Goal: Task Accomplishment & Management: Complete application form

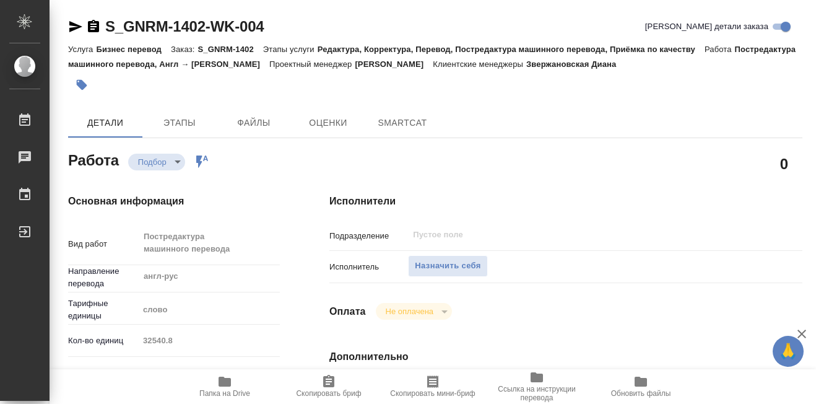
type textarea "x"
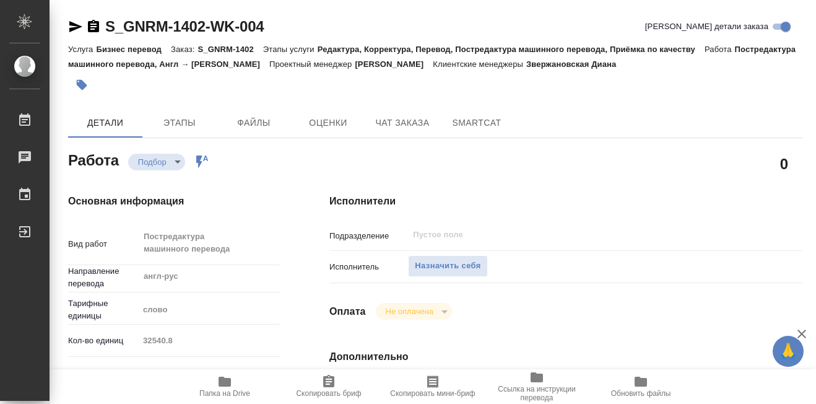
type textarea "x"
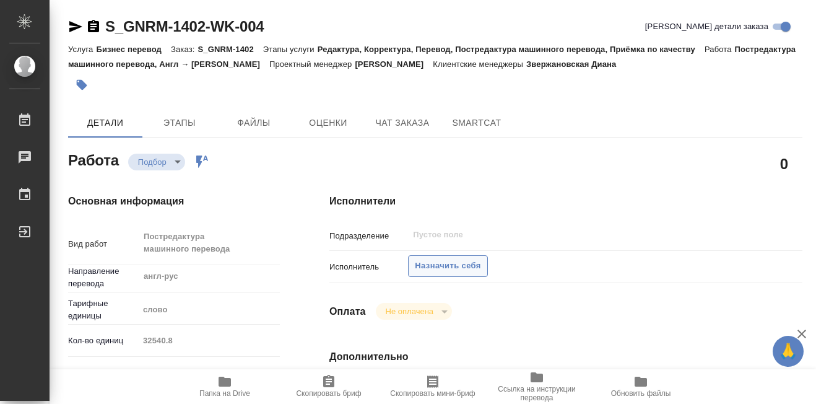
type textarea "x"
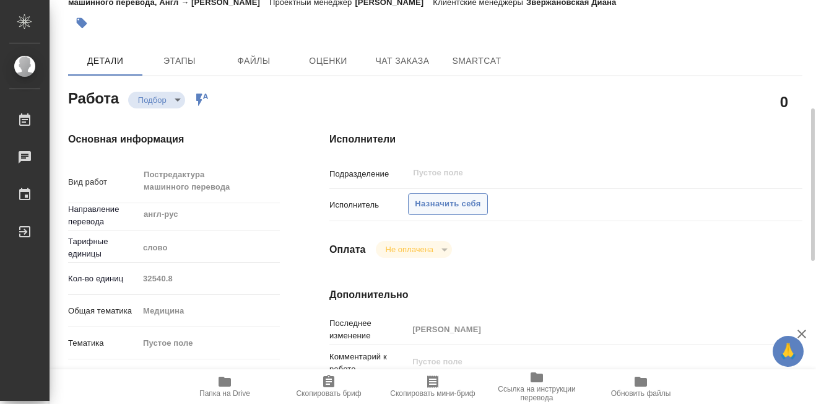
scroll to position [124, 0]
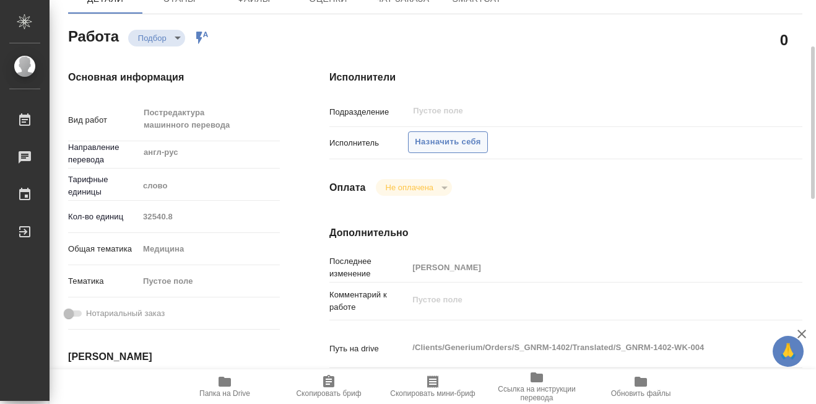
type textarea "x"
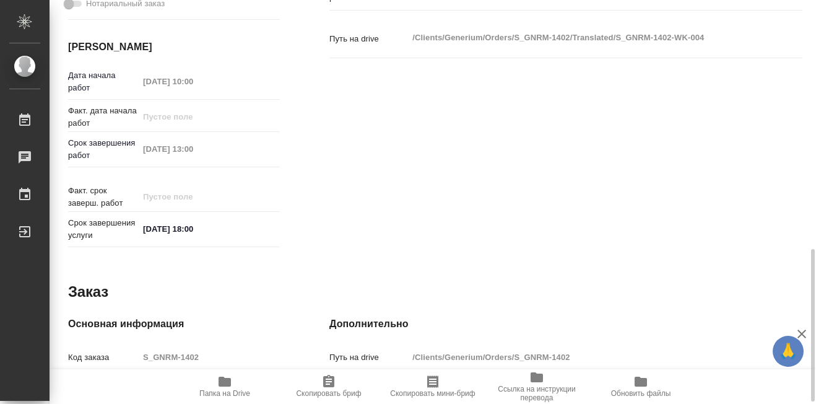
scroll to position [495, 0]
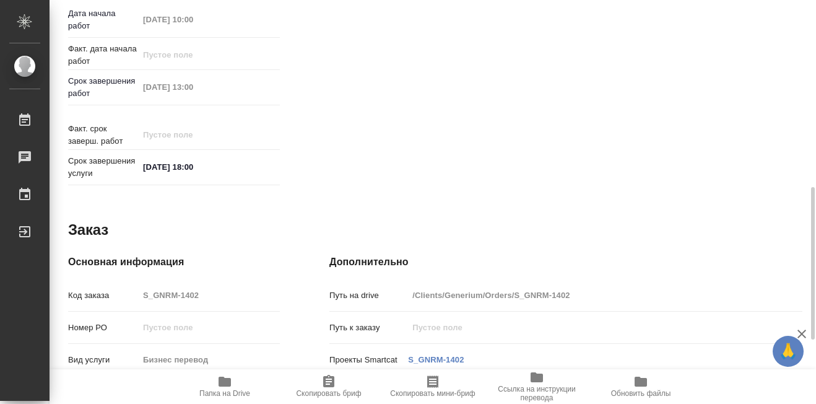
click at [222, 382] on icon "button" at bounding box center [225, 381] width 12 height 10
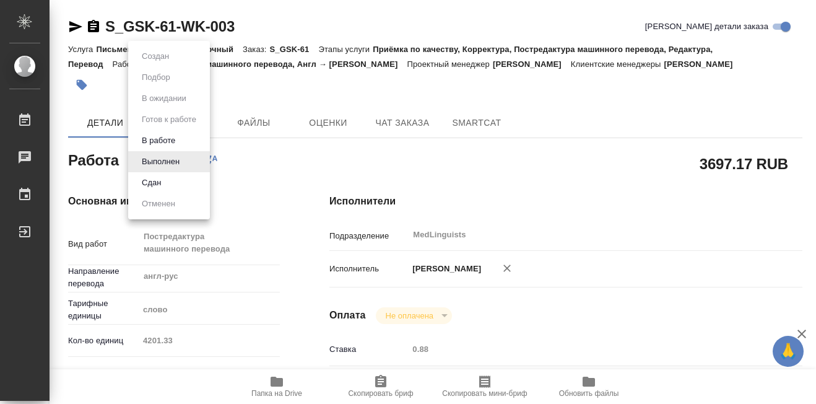
click at [188, 162] on body "🙏 .cls-1 fill:#fff; AWATERA Martynova Aleksandra Работы 0 Чаты График Выйти S_G…" at bounding box center [408, 202] width 816 height 404
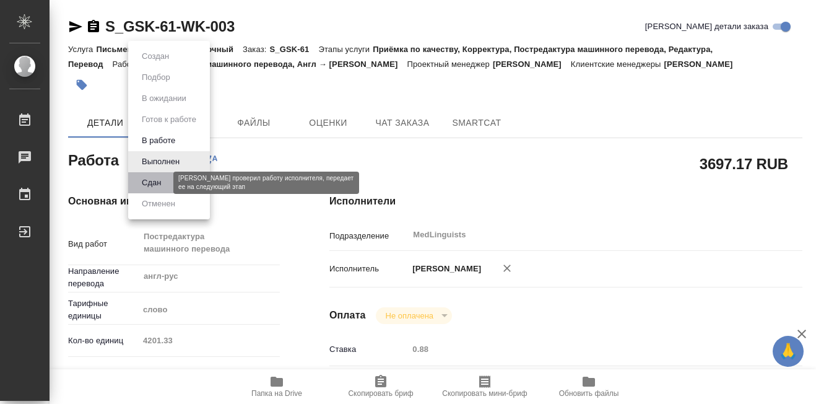
click at [159, 181] on button "Сдан" at bounding box center [151, 183] width 27 height 14
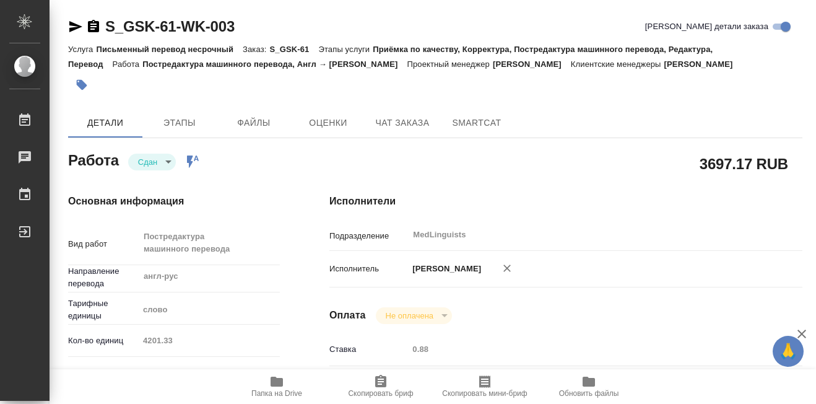
type textarea "x"
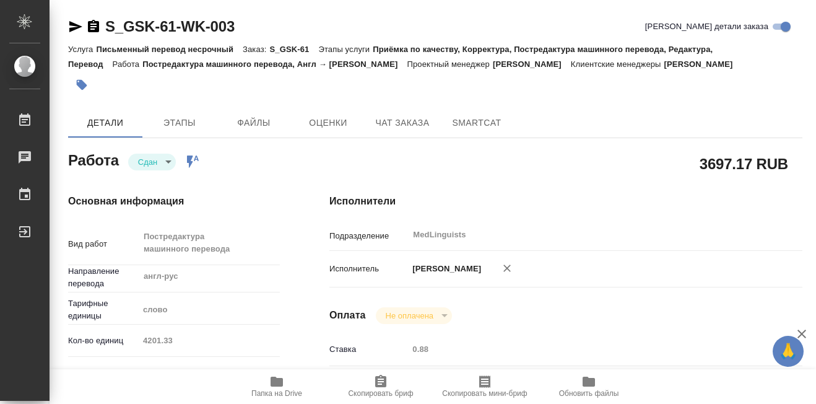
type textarea "x"
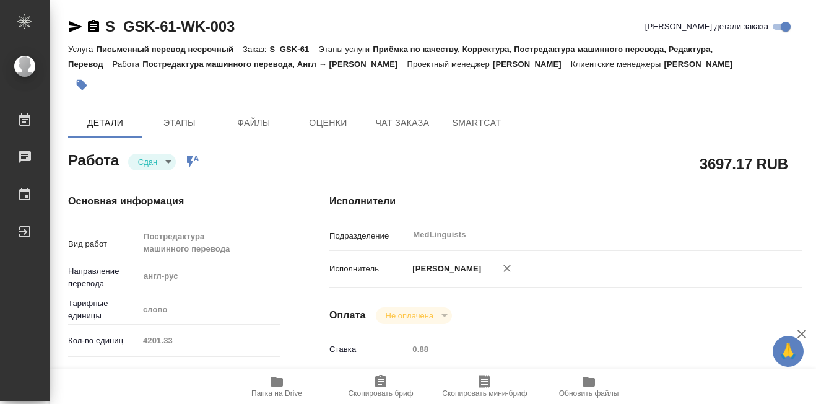
type textarea "x"
